Goal: Information Seeking & Learning: Learn about a topic

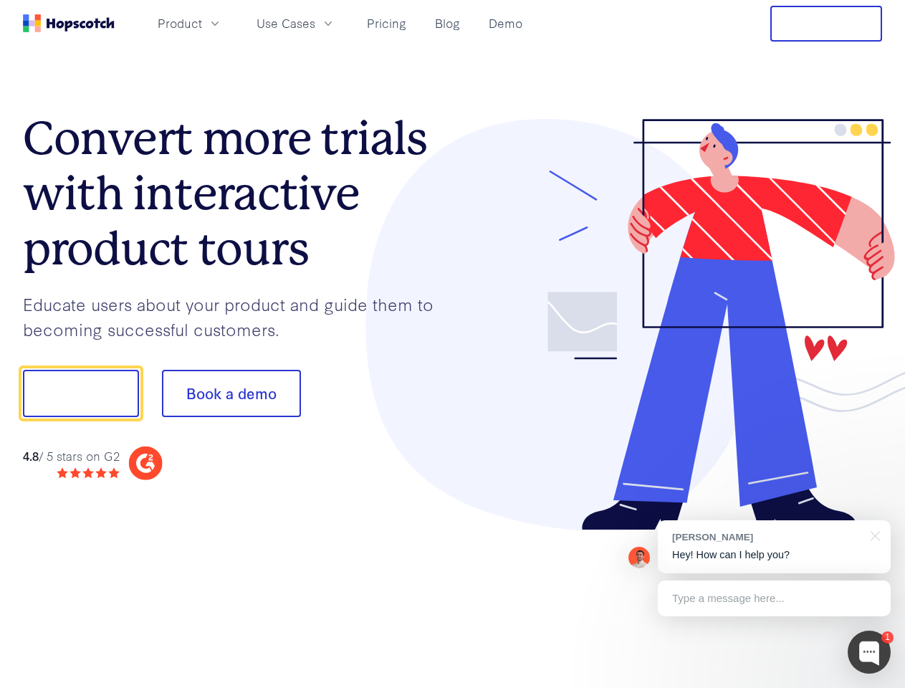
click at [453, 344] on div at bounding box center [668, 325] width 430 height 412
click at [202, 23] on span "Product" at bounding box center [180, 23] width 44 height 18
click at [315, 23] on span "Use Cases" at bounding box center [286, 23] width 59 height 18
click at [826, 24] on button "Free Trial" at bounding box center [826, 24] width 112 height 36
click at [80, 393] on button "Show me!" at bounding box center [81, 393] width 116 height 47
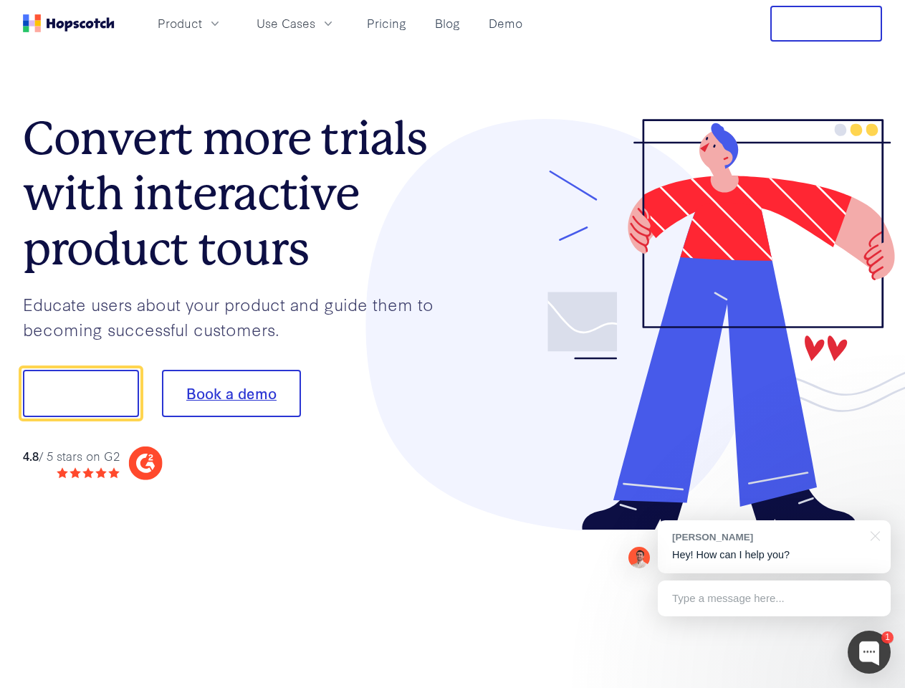
click at [231, 393] on button "Book a demo" at bounding box center [231, 393] width 139 height 47
click at [869, 652] on div at bounding box center [869, 652] width 43 height 43
click at [774, 547] on div "[PERSON_NAME] Hey! How can I help you?" at bounding box center [774, 546] width 233 height 53
click at [873, 535] on div at bounding box center [756, 488] width 269 height 286
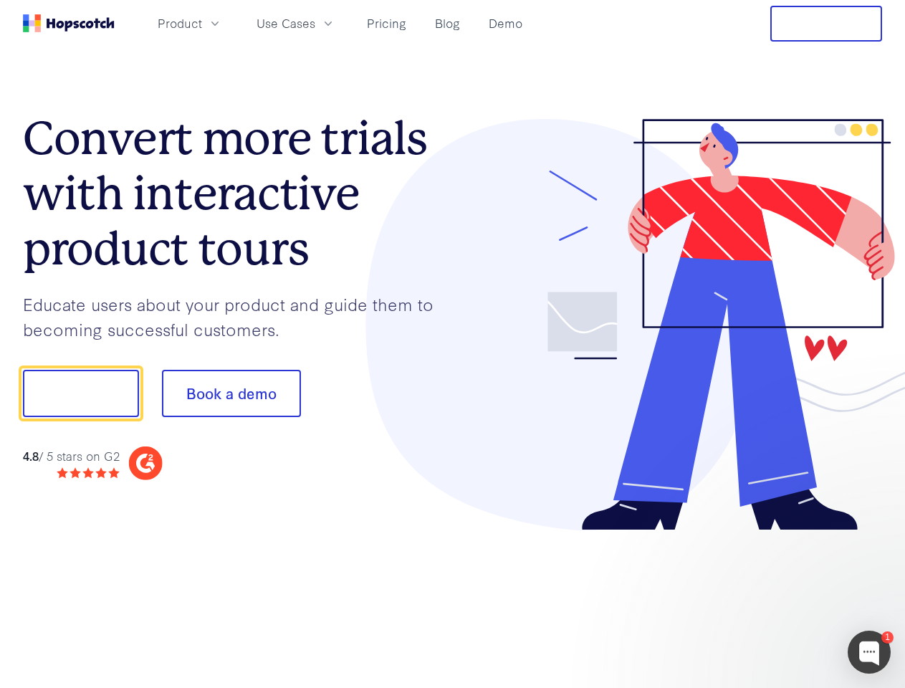
click at [774, 598] on div at bounding box center [756, 488] width 269 height 286
